Goal: Task Accomplishment & Management: Manage account settings

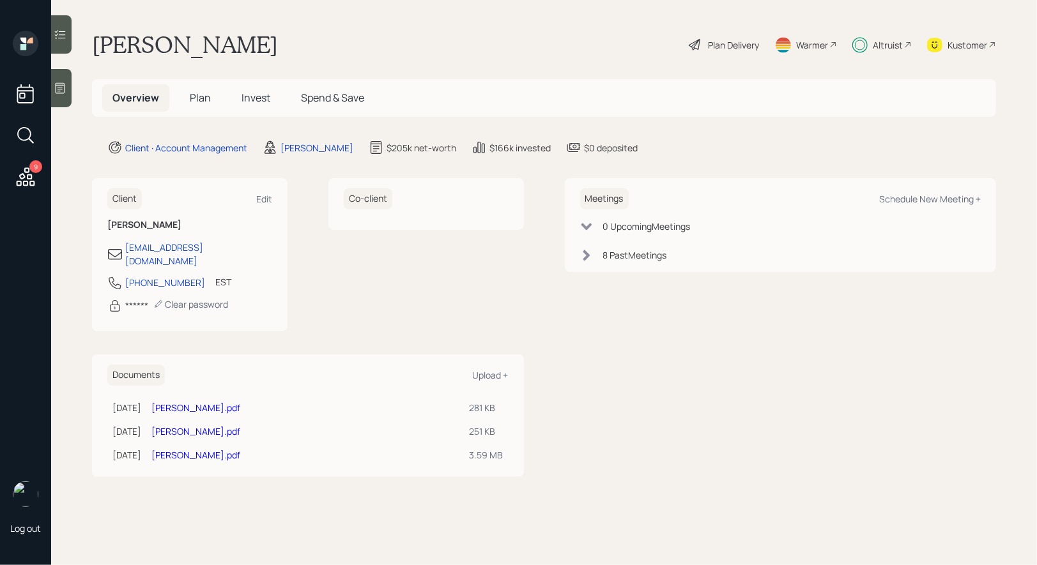
click at [199, 95] on span "Plan" at bounding box center [200, 98] width 21 height 14
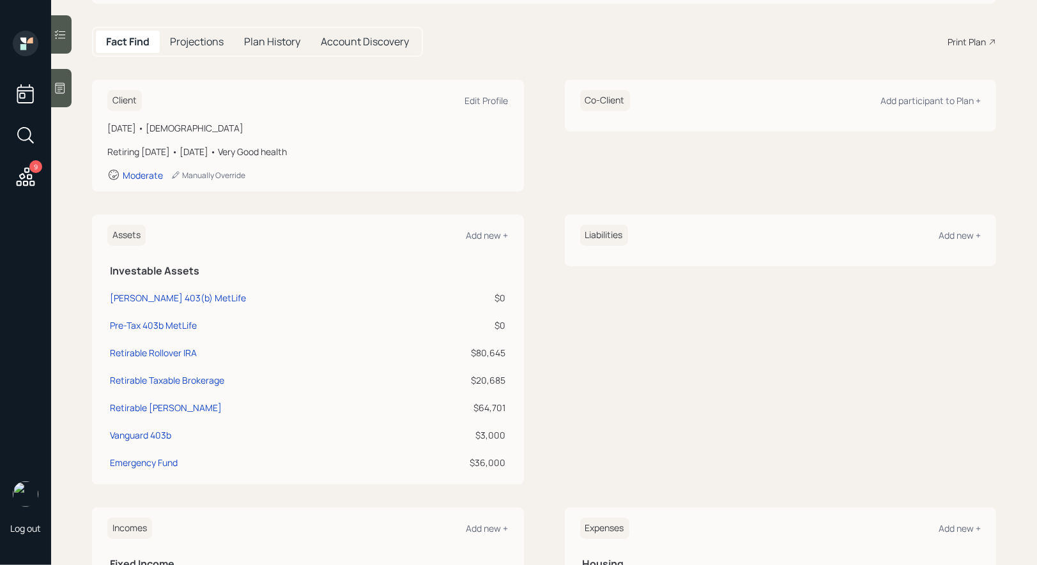
scroll to position [118, 0]
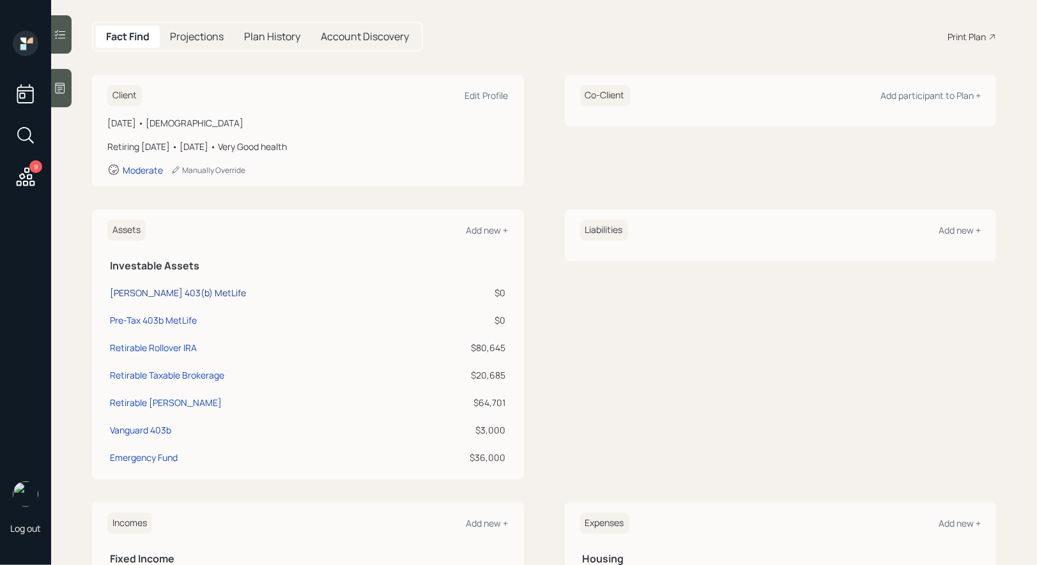
click at [171, 288] on div "[PERSON_NAME] 403(b) MetLife" at bounding box center [178, 292] width 136 height 13
select select "roth_403b"
select select "balanced"
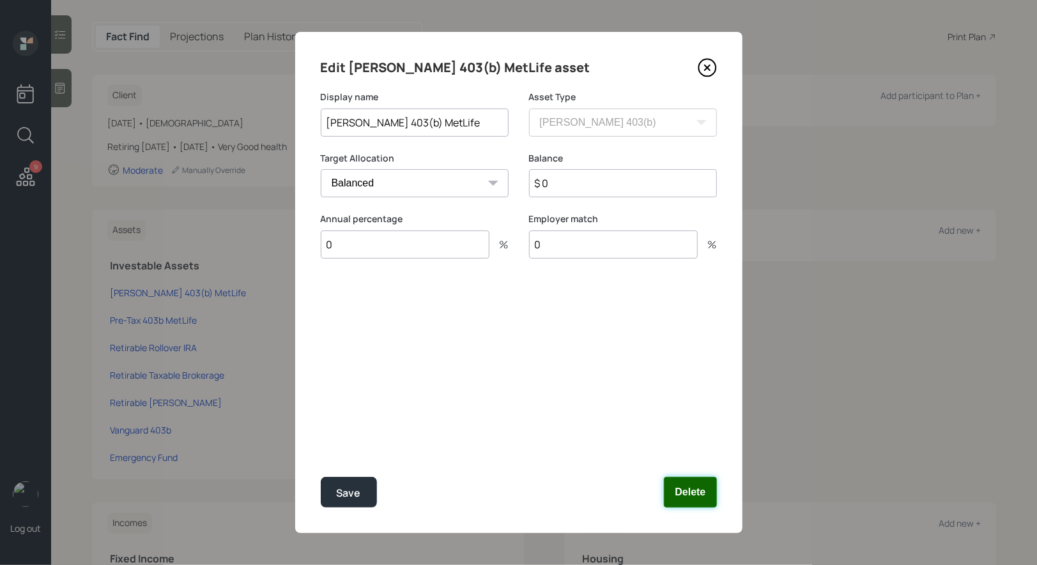
click at [682, 491] on button "Delete" at bounding box center [690, 492] width 52 height 31
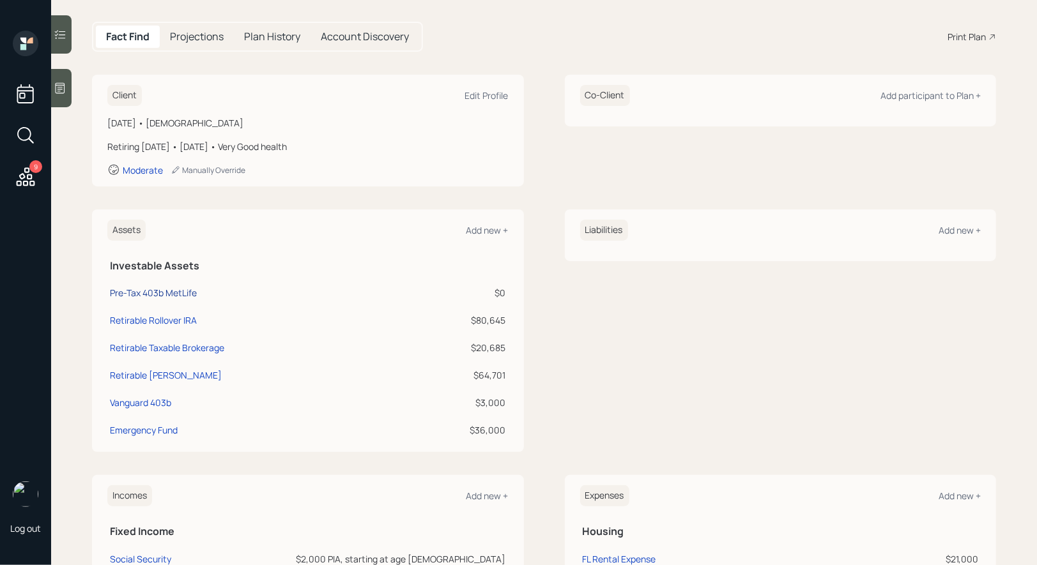
click at [142, 292] on div "Pre-Tax 403b MetLife" at bounding box center [153, 292] width 87 height 13
select select "public_school_sponsored"
select select "balanced"
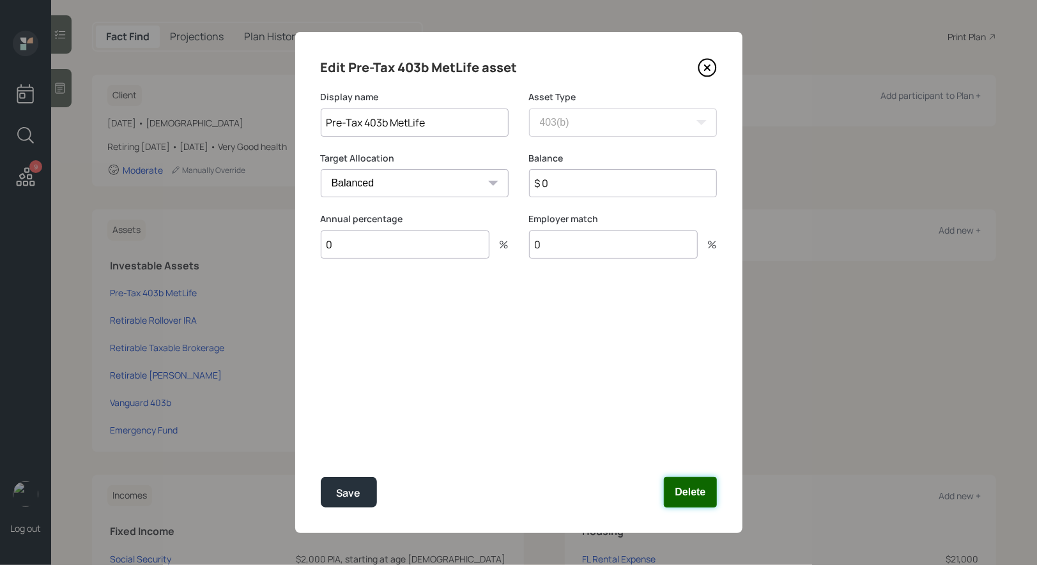
click at [693, 489] on button "Delete" at bounding box center [690, 492] width 52 height 31
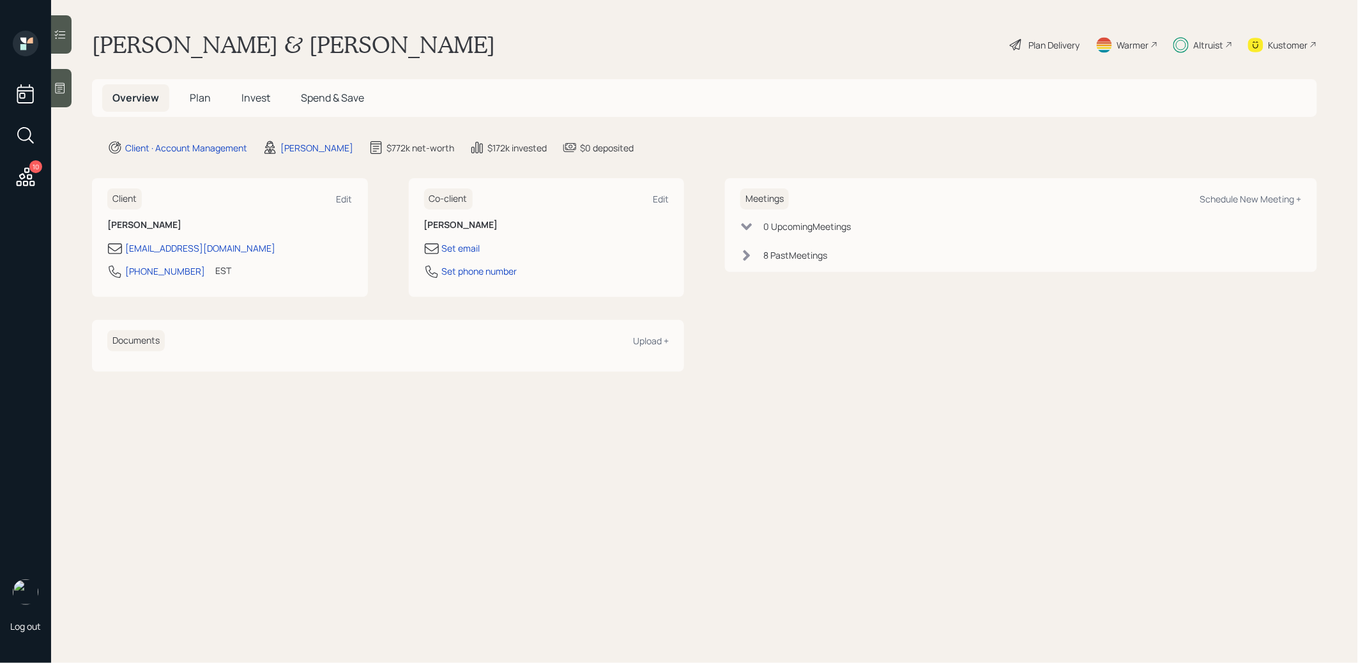
click at [1133, 45] on div "Warmer" at bounding box center [1133, 44] width 32 height 13
